Goal: Navigation & Orientation: Find specific page/section

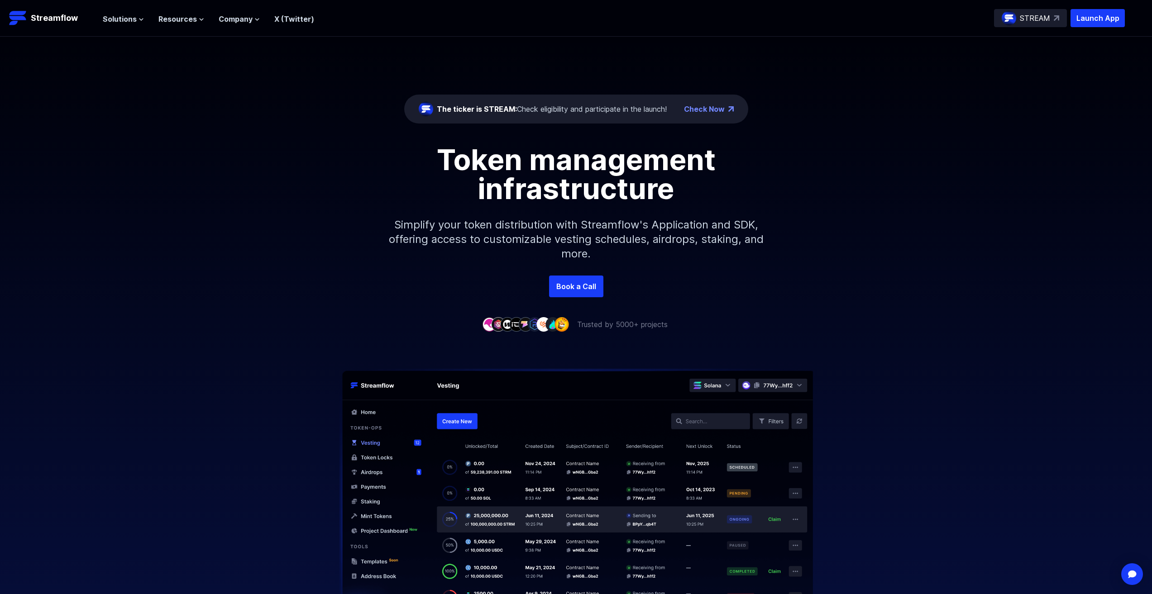
click at [709, 112] on link "Check Now" at bounding box center [704, 109] width 41 height 11
click at [181, 21] on span "Resources" at bounding box center [177, 19] width 38 height 11
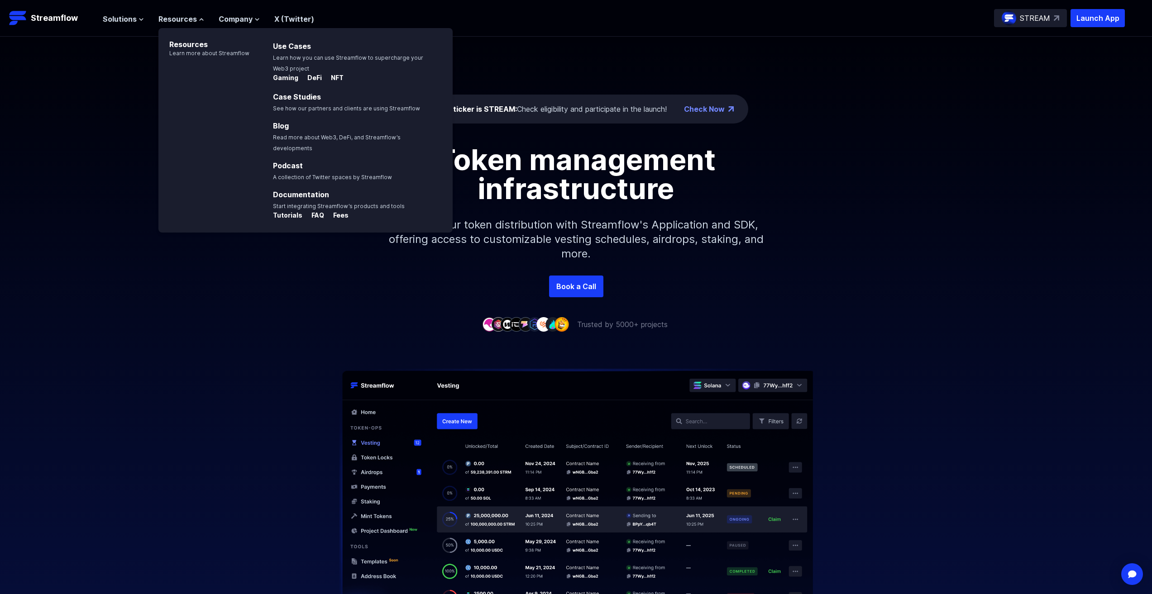
drag, startPoint x: 129, startPoint y: 82, endPoint x: 130, endPoint y: 35, distance: 47.5
click at [129, 81] on div "The ticker is STREAM: Check eligibility and participate in the launch! Check No…" at bounding box center [576, 156] width 1152 height 239
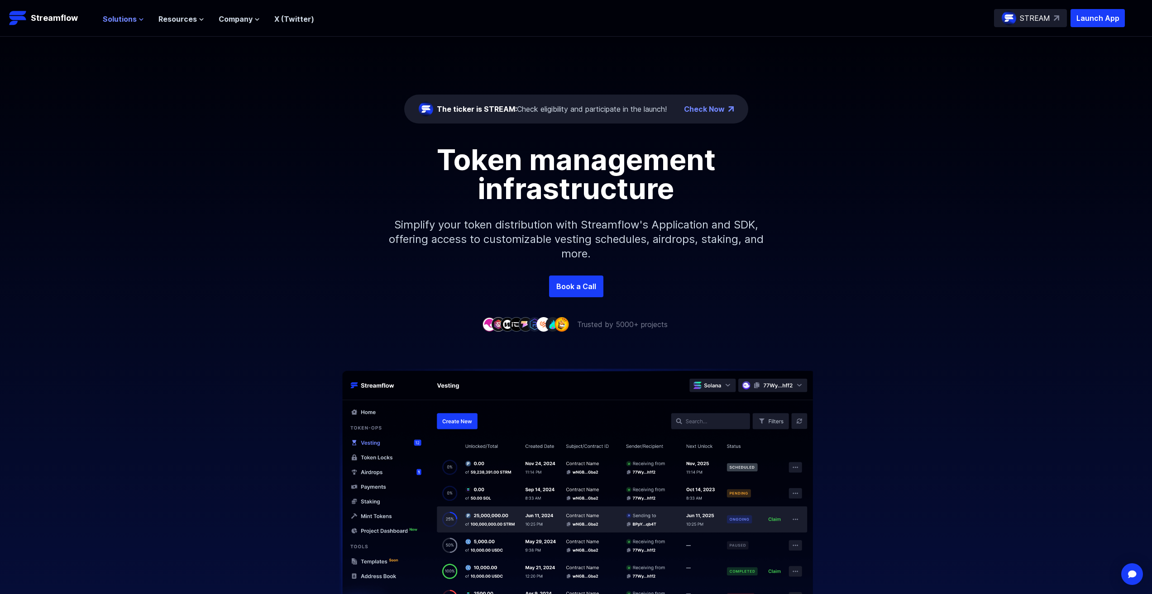
click at [135, 18] on span "Solutions" at bounding box center [120, 19] width 34 height 11
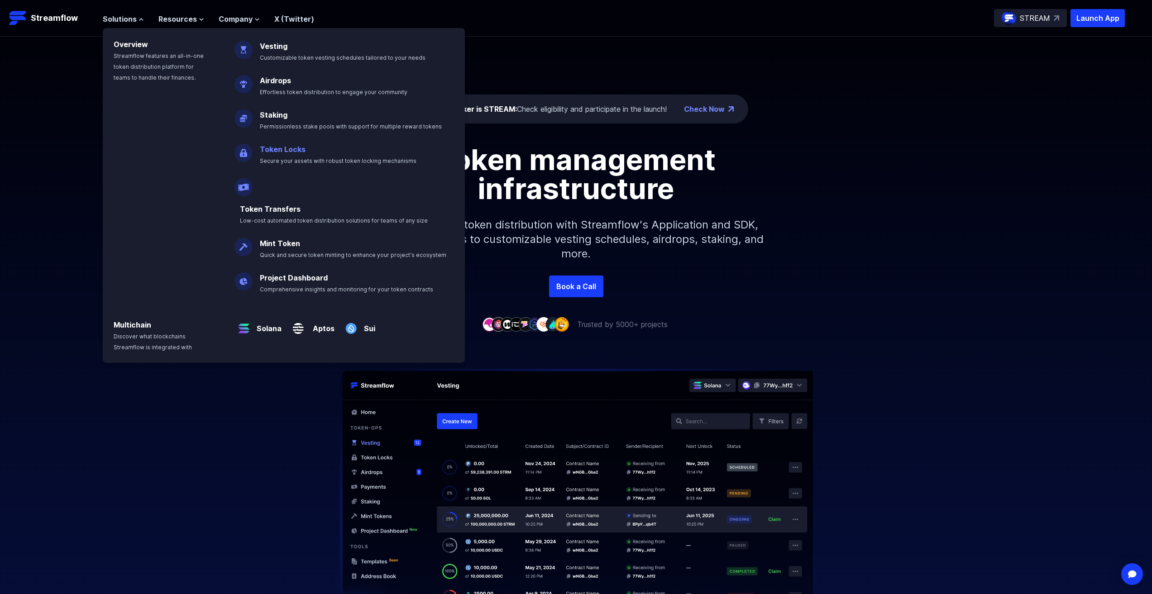
click at [282, 149] on link "Token Locks" at bounding box center [283, 149] width 46 height 9
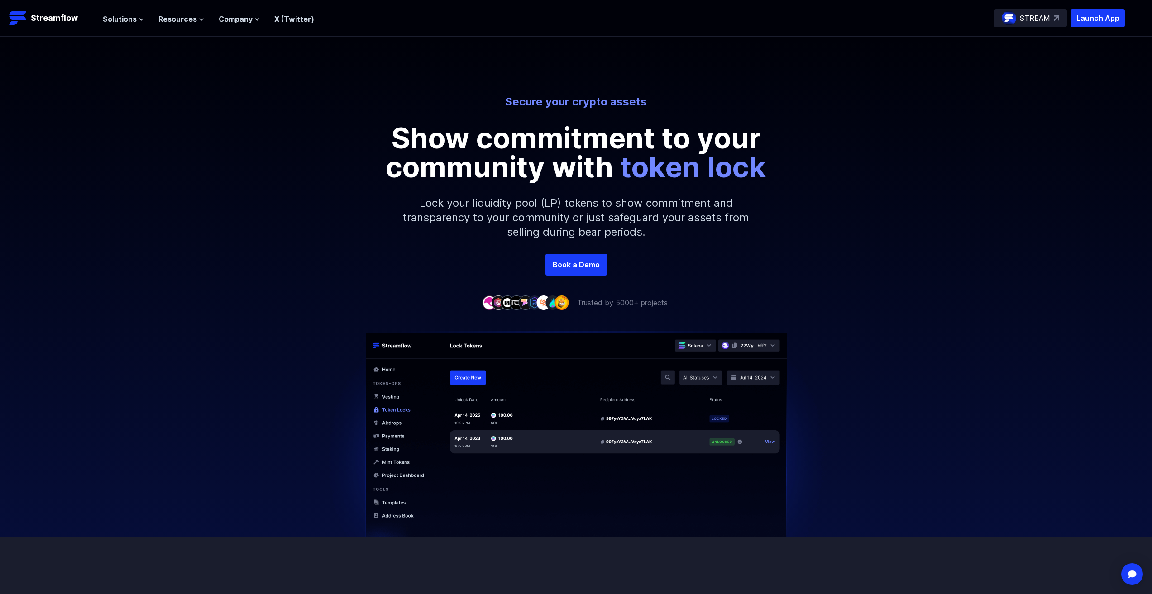
click at [123, 24] on div "Solutions Overview Streamflow features an all-in-one token distribution platfor…" at bounding box center [208, 18] width 211 height 18
click at [126, 20] on span "Solutions" at bounding box center [120, 19] width 34 height 11
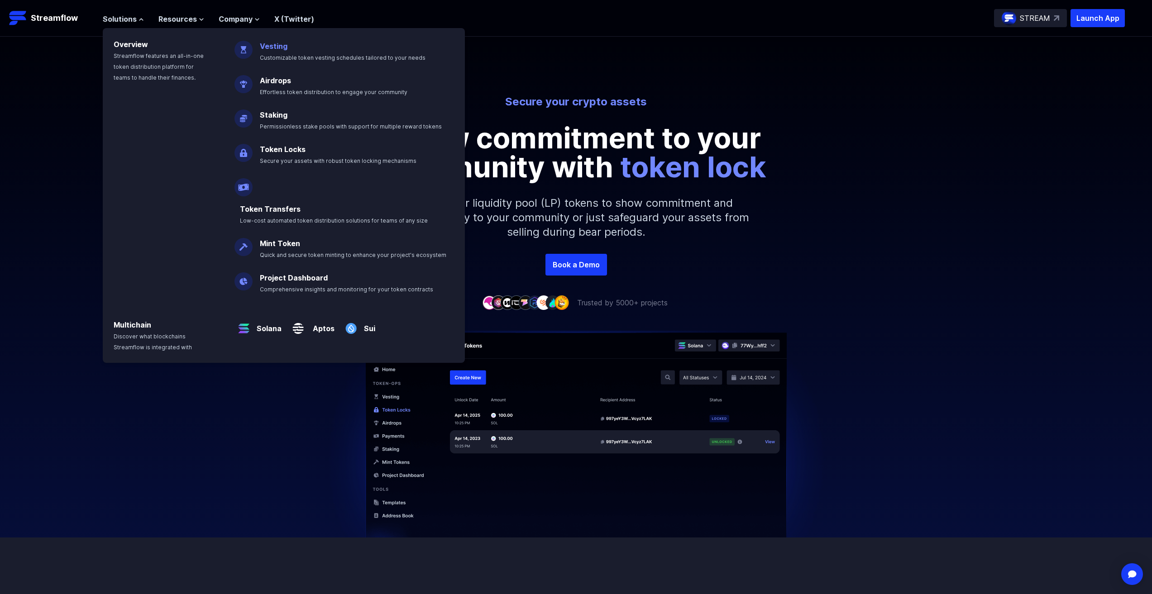
click at [274, 54] on span "Customizable token vesting schedules tailored to your needs" at bounding box center [343, 57] width 166 height 7
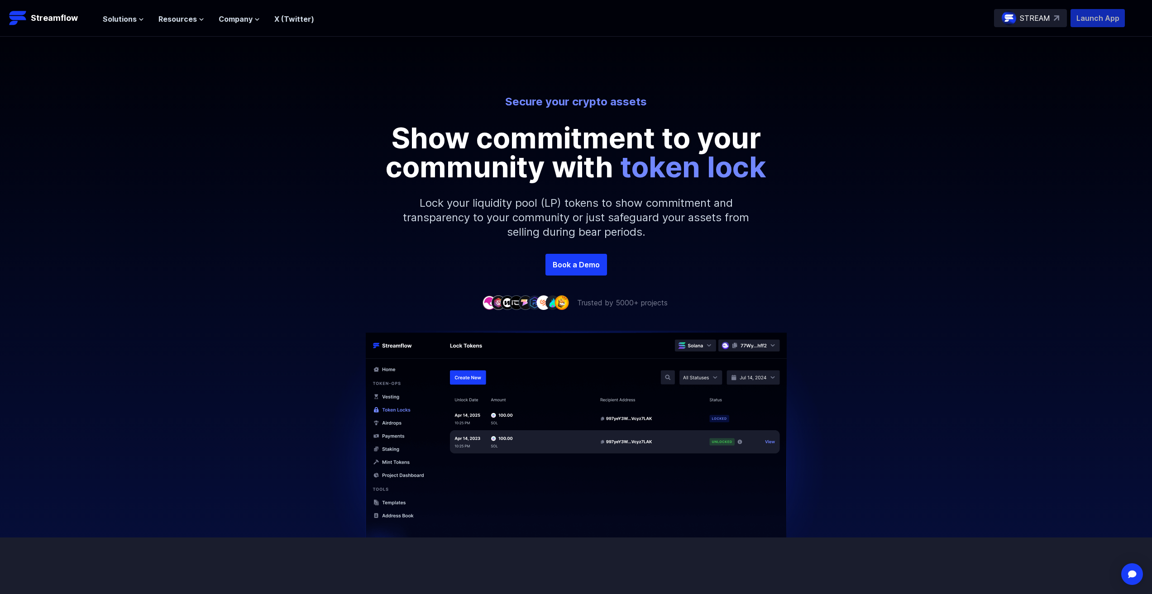
click at [1107, 19] on p "Launch App" at bounding box center [1097, 18] width 54 height 18
